Goal: Task Accomplishment & Management: Use online tool/utility

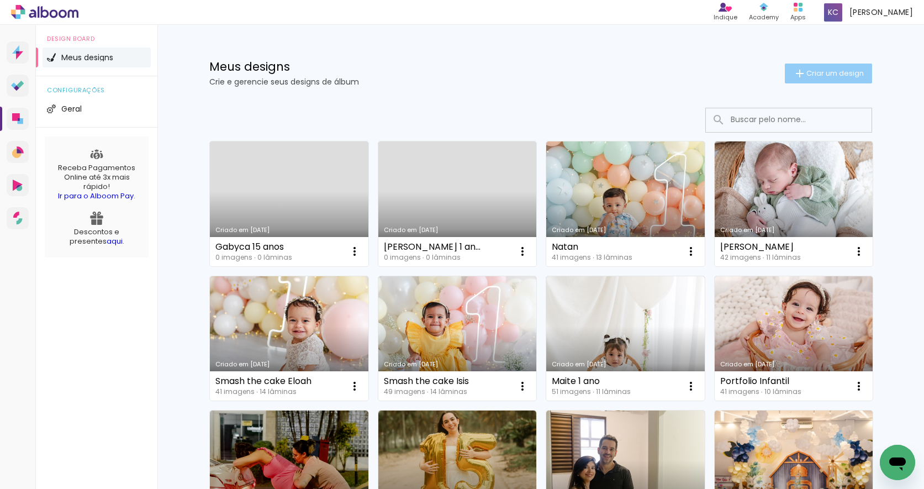
click at [816, 71] on span "Criar um design" at bounding box center [835, 73] width 57 height 7
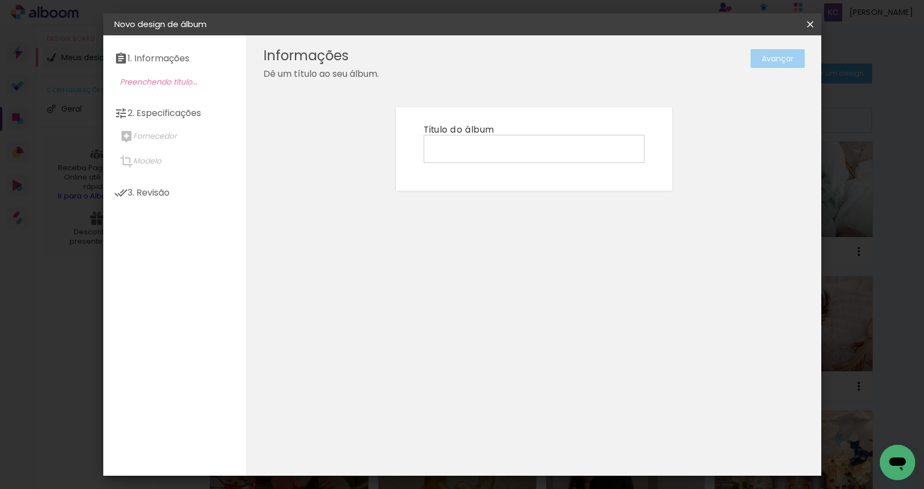
click at [476, 148] on input at bounding box center [534, 148] width 213 height 17
type input "[PERSON_NAME]"
type paper-input "[PERSON_NAME]"
click at [780, 58] on paper-button "Avançar" at bounding box center [778, 58] width 54 height 19
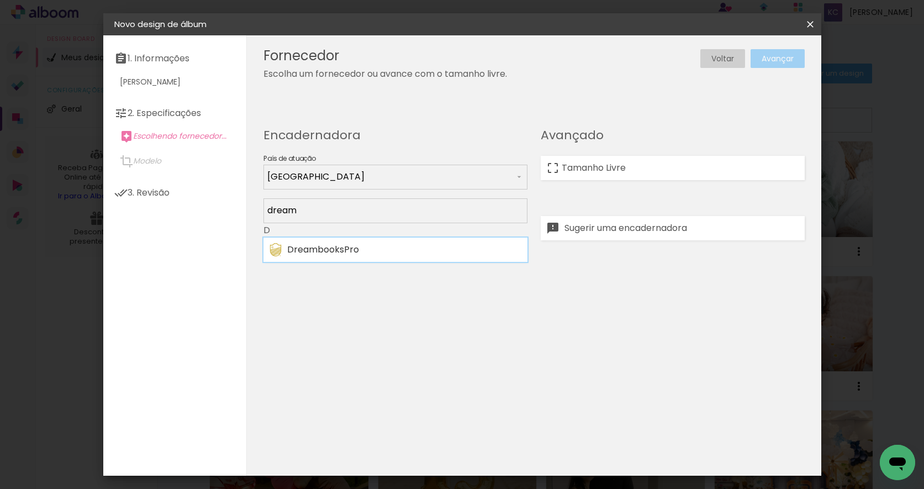
type input "dream"
type paper-input "dream"
click at [317, 245] on div "DreambooksPro" at bounding box center [404, 249] width 234 height 9
click at [778, 56] on paper-button "Avançar" at bounding box center [778, 58] width 54 height 19
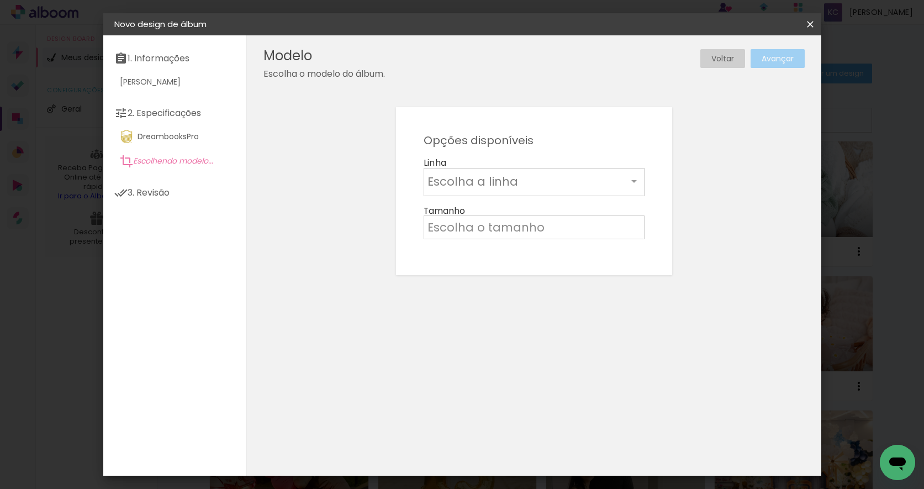
click at [492, 178] on input "text" at bounding box center [528, 181] width 200 height 17
click at [484, 177] on paper-item "Álbum" at bounding box center [534, 183] width 221 height 22
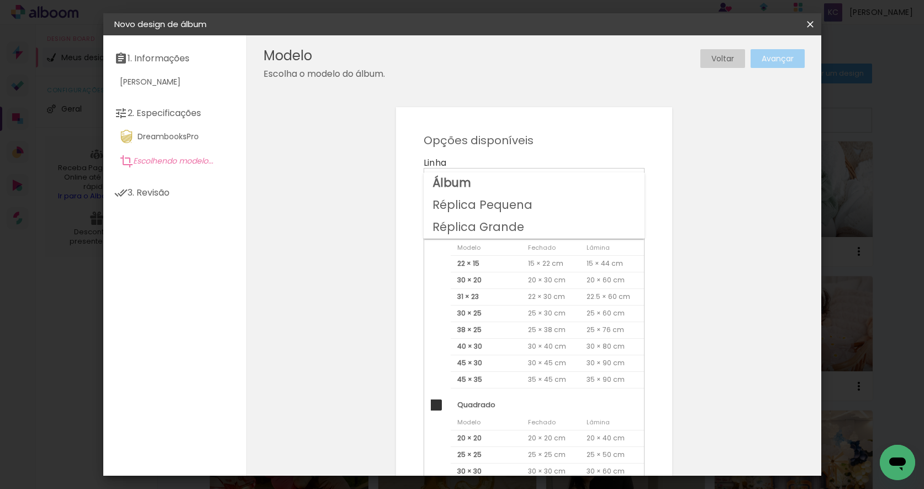
type input "Álbum"
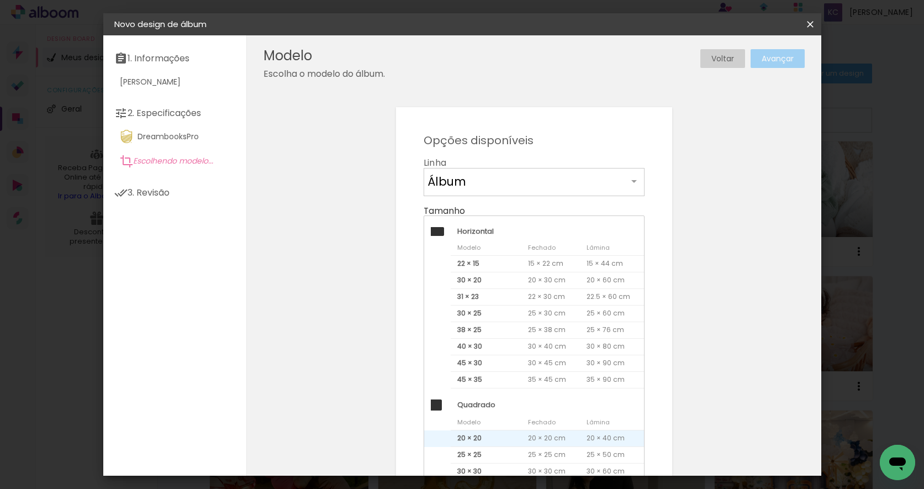
click at [490, 434] on span "20 × 20" at bounding box center [486, 438] width 71 height 17
click at [765, 61] on paper-button "Avançar" at bounding box center [778, 58] width 54 height 19
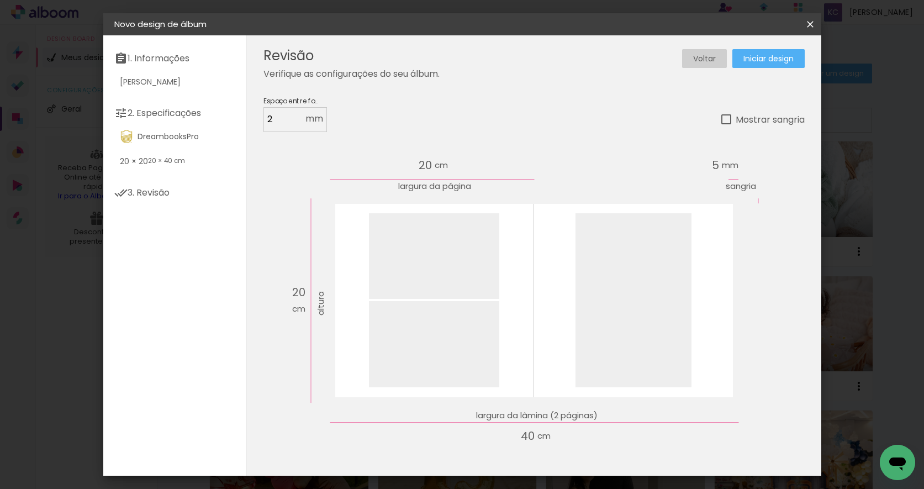
click at [770, 57] on span "Iniciar design" at bounding box center [769, 59] width 50 height 8
click at [764, 55] on span "Iniciar design" at bounding box center [769, 59] width 50 height 8
